Goal: Navigation & Orientation: Find specific page/section

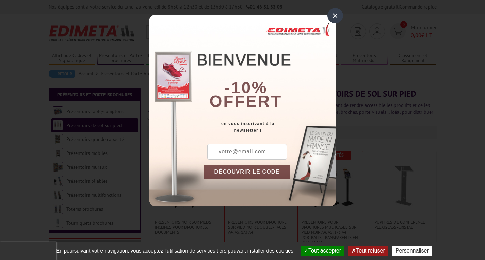
click at [330, 15] on div "×" at bounding box center [336, 16] width 16 height 16
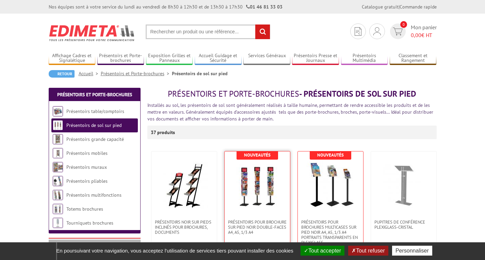
click at [266, 181] on img at bounding box center [258, 186] width 48 height 48
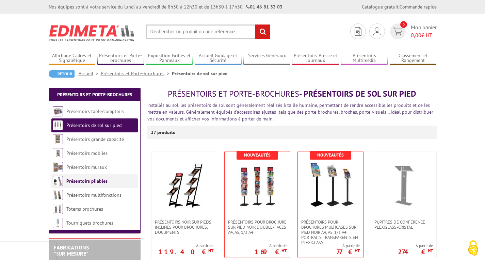
click at [97, 183] on link "Présentoirs pliables" at bounding box center [86, 181] width 41 height 6
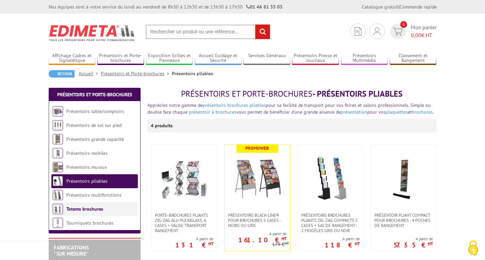
click at [76, 212] on link "Totems brochures" at bounding box center [84, 209] width 37 height 6
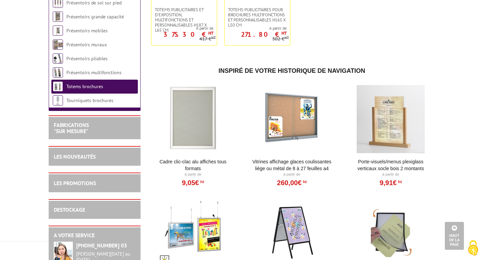
scroll to position [349, 0]
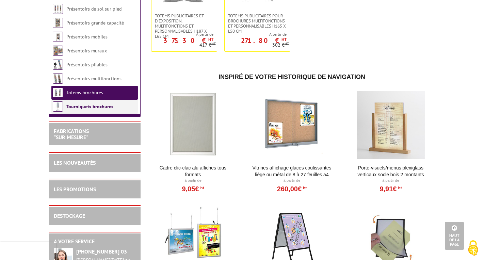
click at [99, 110] on link "Tourniquets brochures" at bounding box center [89, 107] width 47 height 6
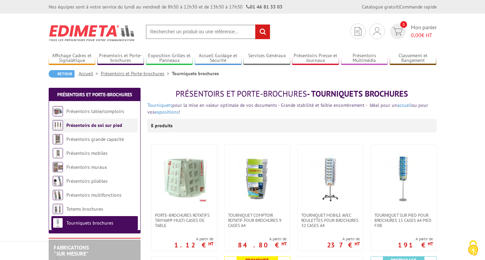
click at [97, 125] on link "Présentoirs de sol sur pied" at bounding box center [94, 125] width 56 height 6
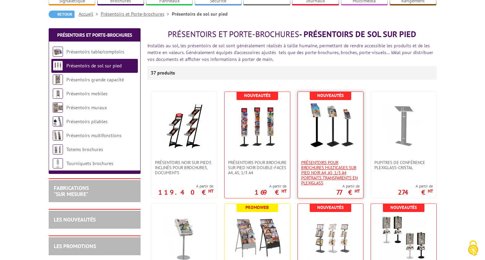
scroll to position [60, 0]
